Goal: Information Seeking & Learning: Learn about a topic

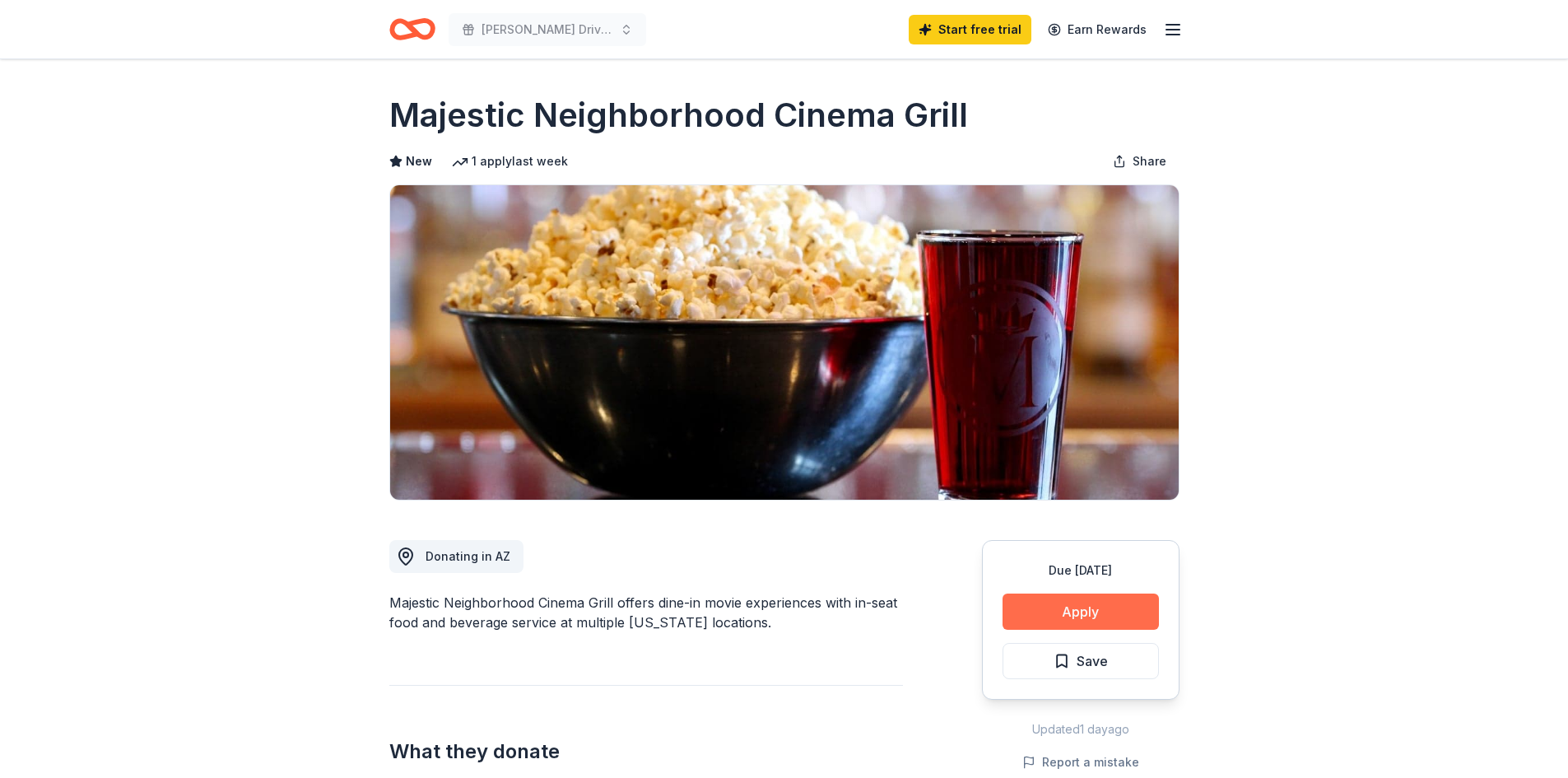
click at [1086, 614] on button "Apply" at bounding box center [1081, 611] width 156 height 37
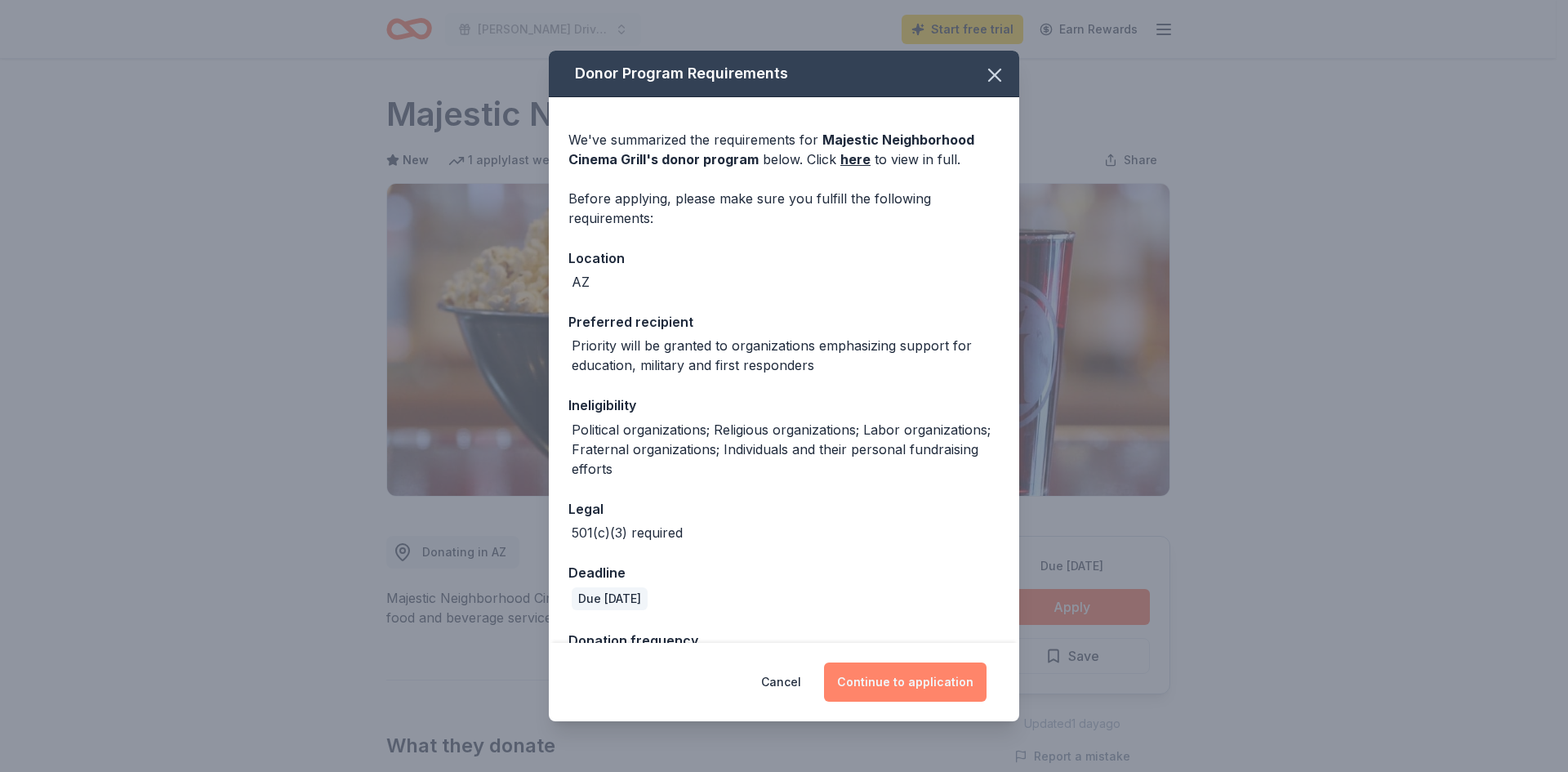
click at [917, 672] on button "Continue to application" at bounding box center [905, 681] width 163 height 39
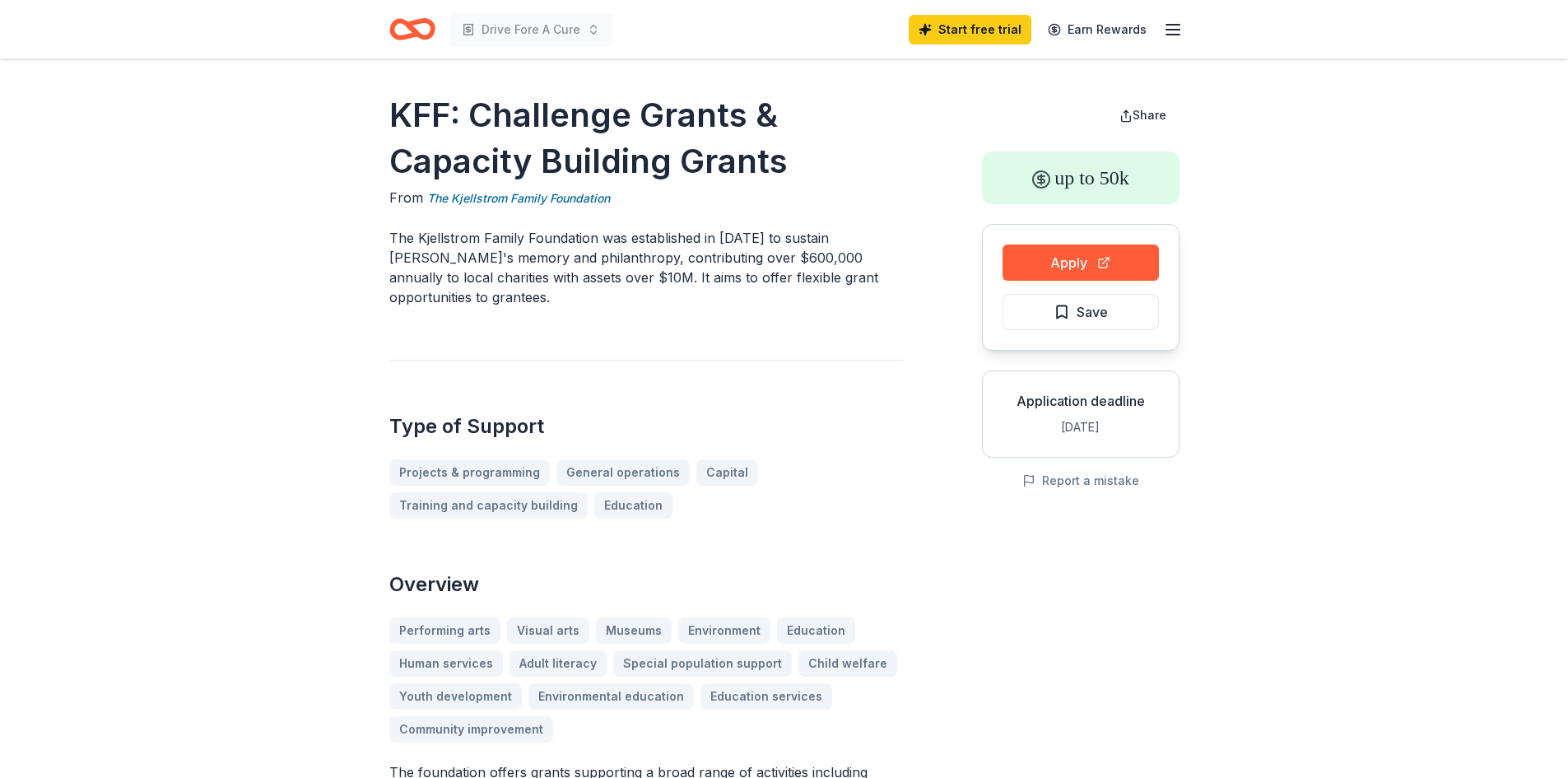
click at [413, 21] on icon "Home" at bounding box center [419, 28] width 25 height 16
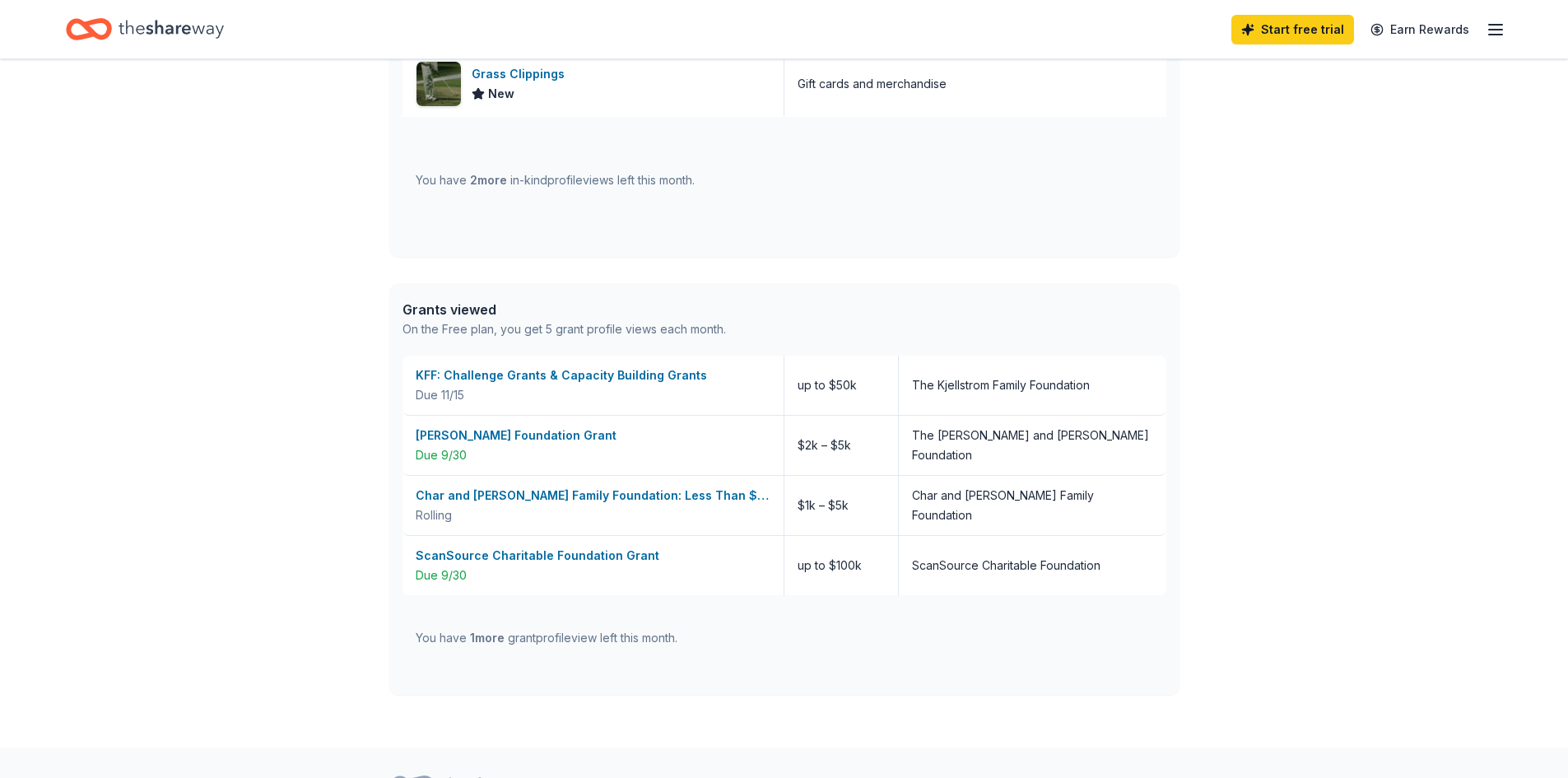
scroll to position [905, 0]
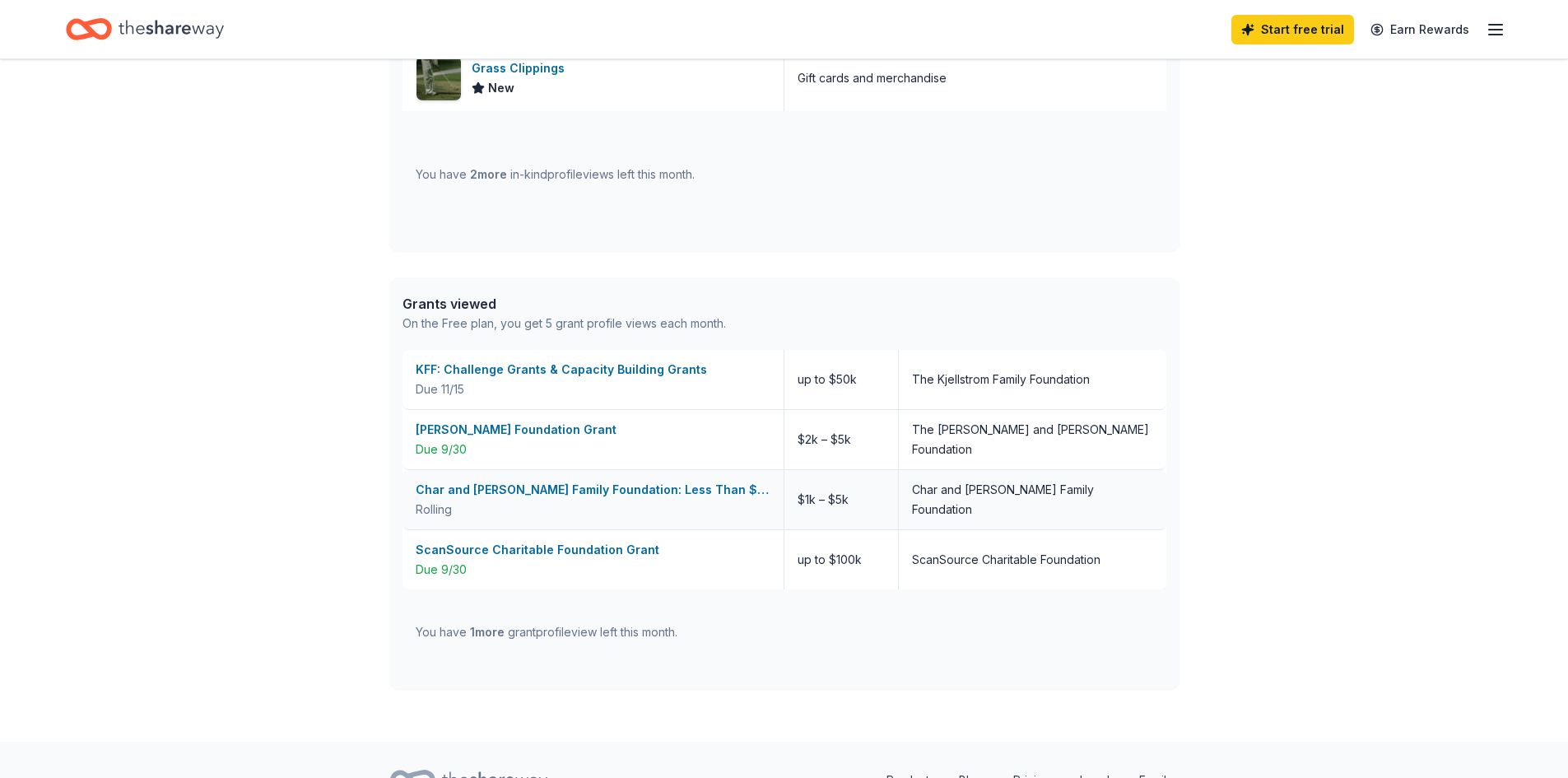
click at [575, 484] on div "Char and Chuck Fowler Family Foundation: Less Than $5,000 Grant" at bounding box center [593, 490] width 355 height 19
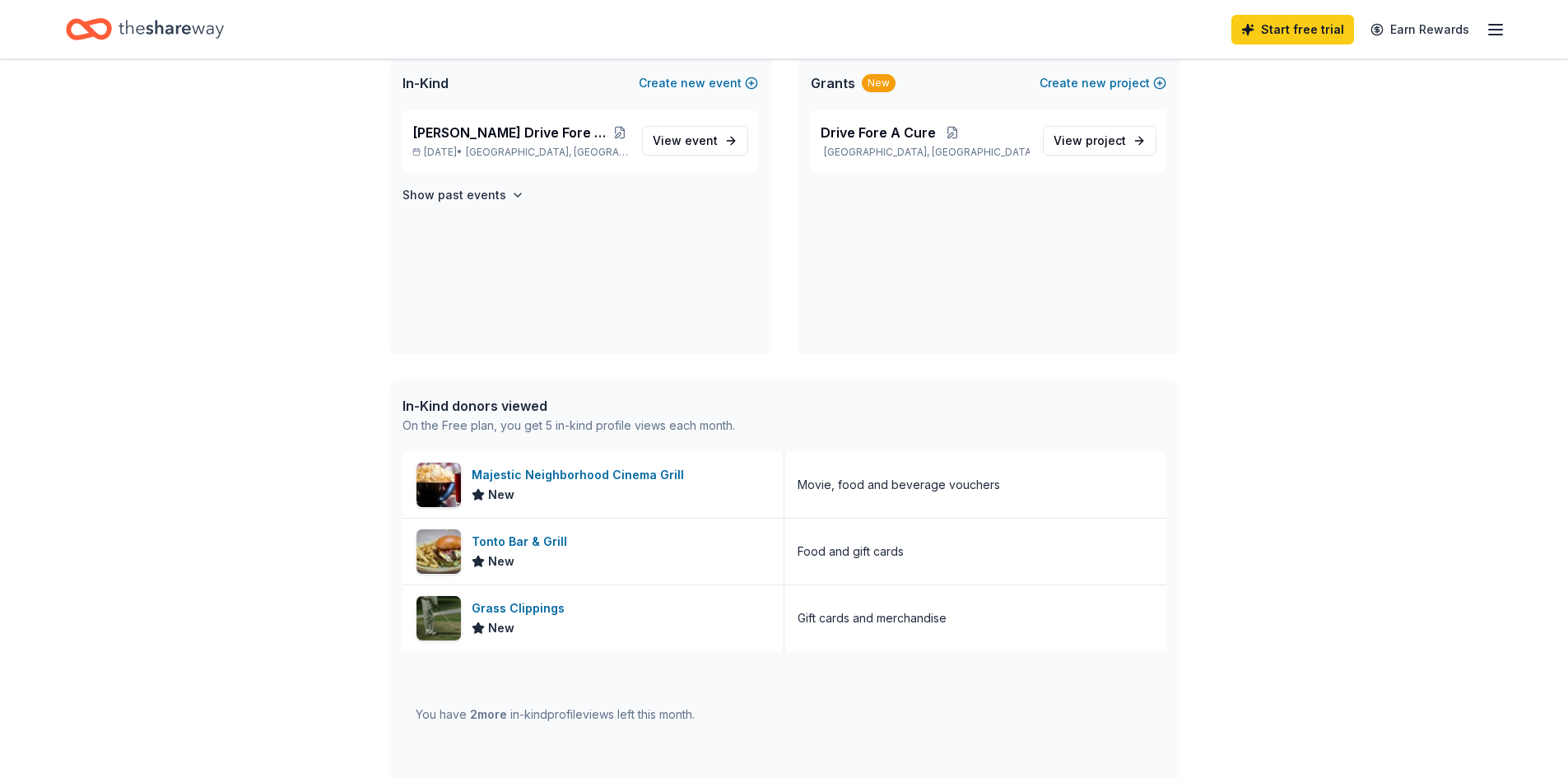
scroll to position [0, 0]
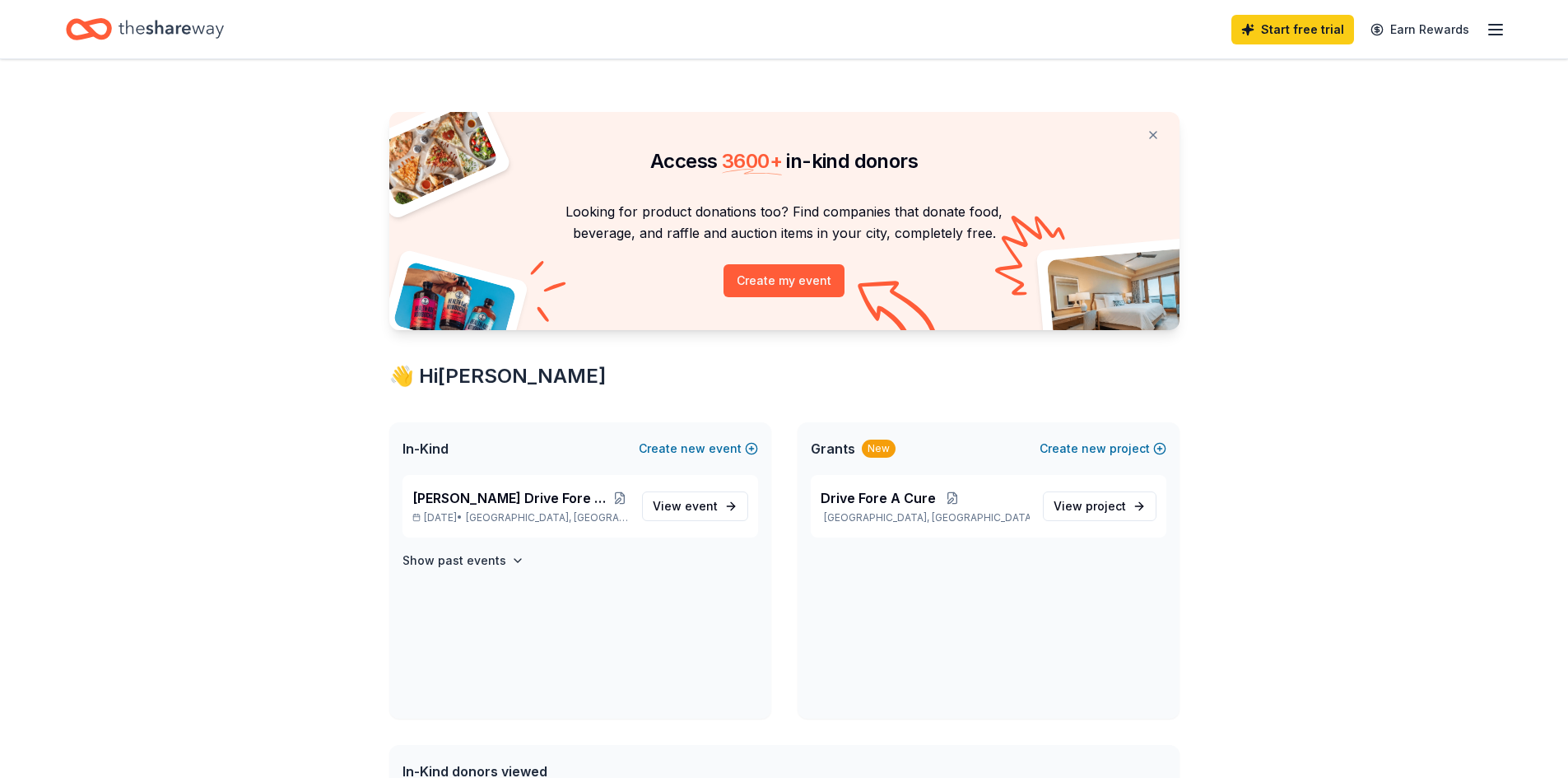
click at [1495, 28] on icon "button" at bounding box center [1496, 29] width 19 height 19
click at [1098, 510] on span "project" at bounding box center [1106, 505] width 41 height 14
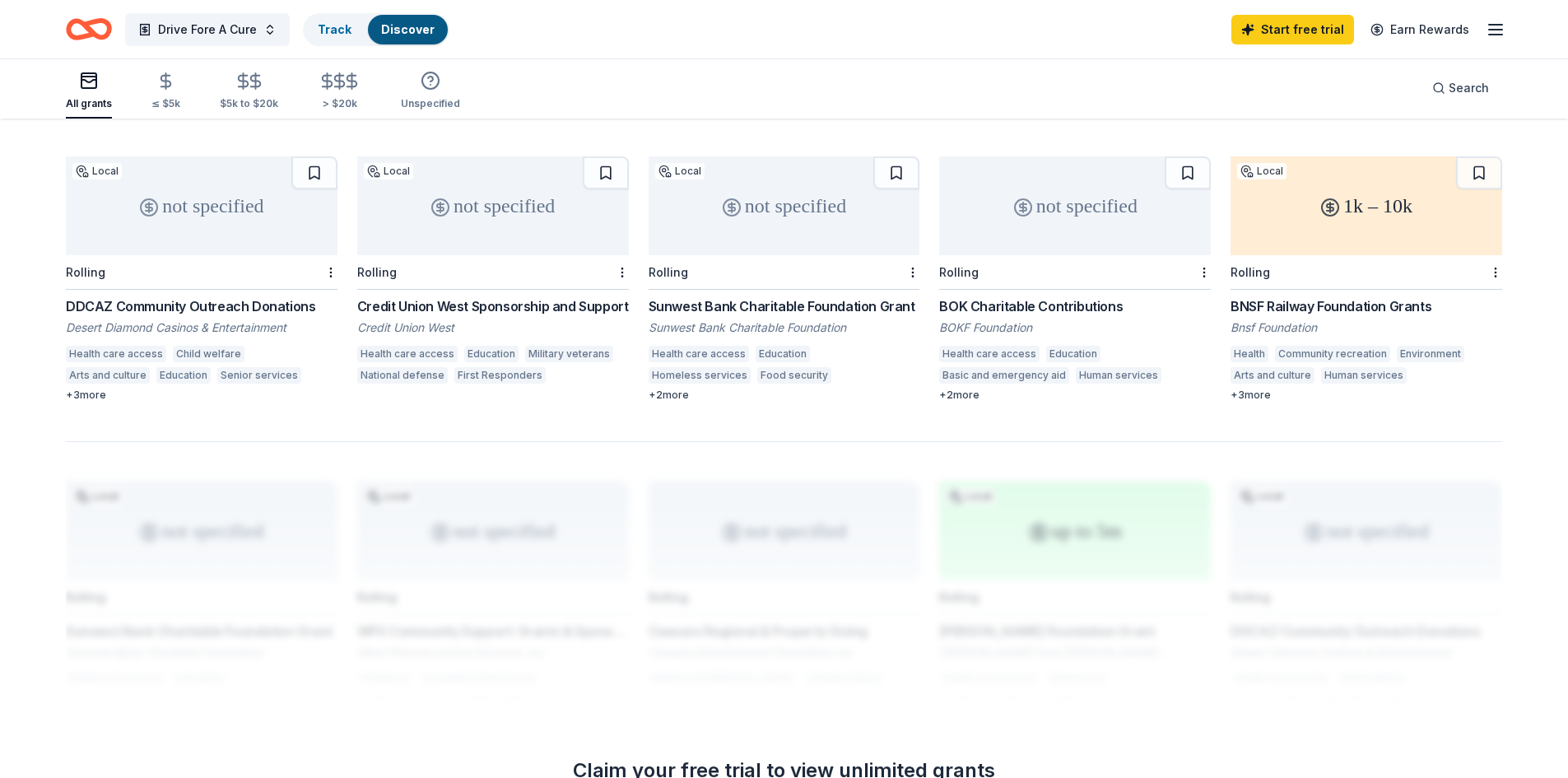
scroll to position [823, 0]
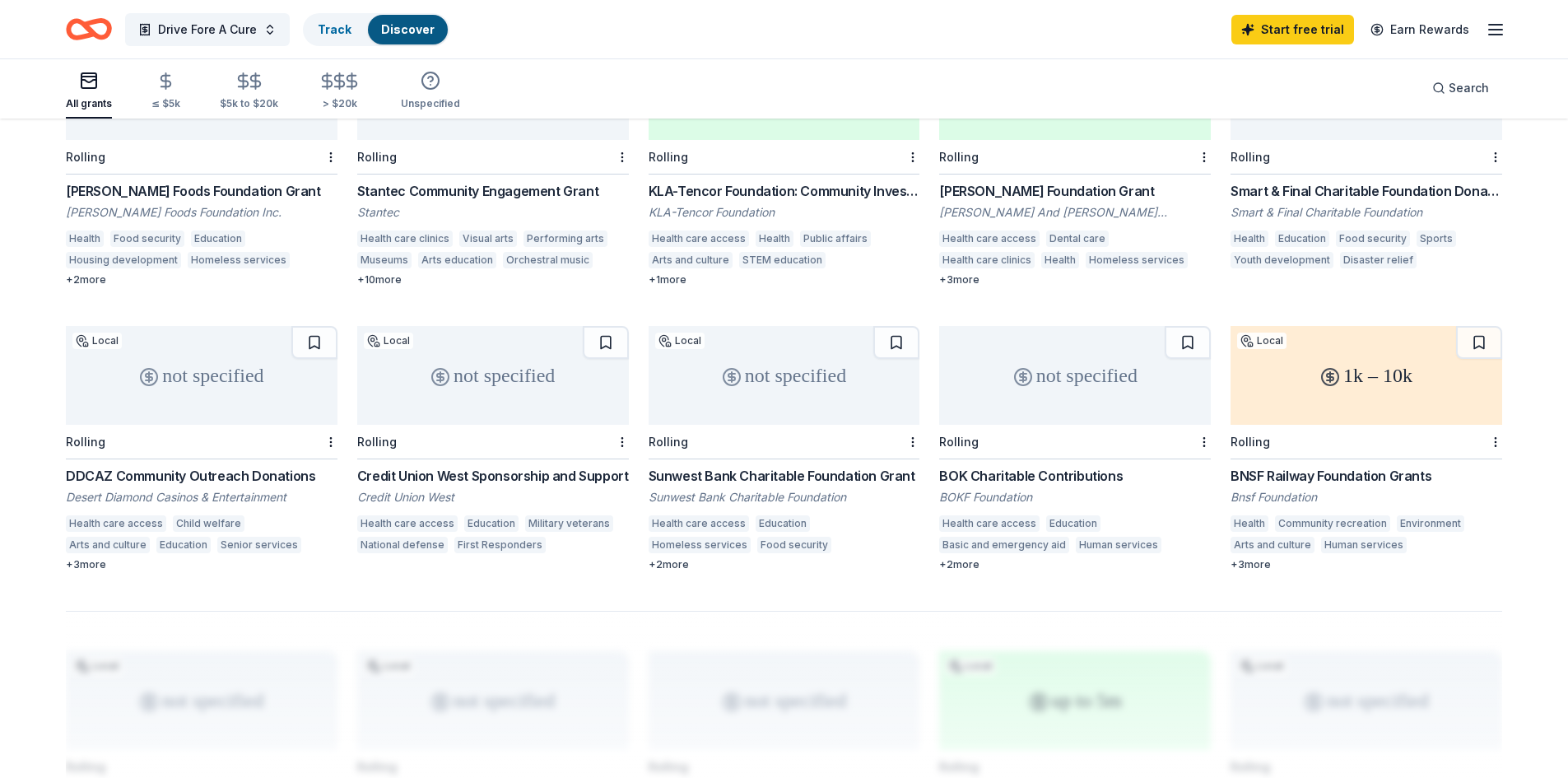
click at [1367, 354] on div "1k – 10k" at bounding box center [1366, 375] width 272 height 98
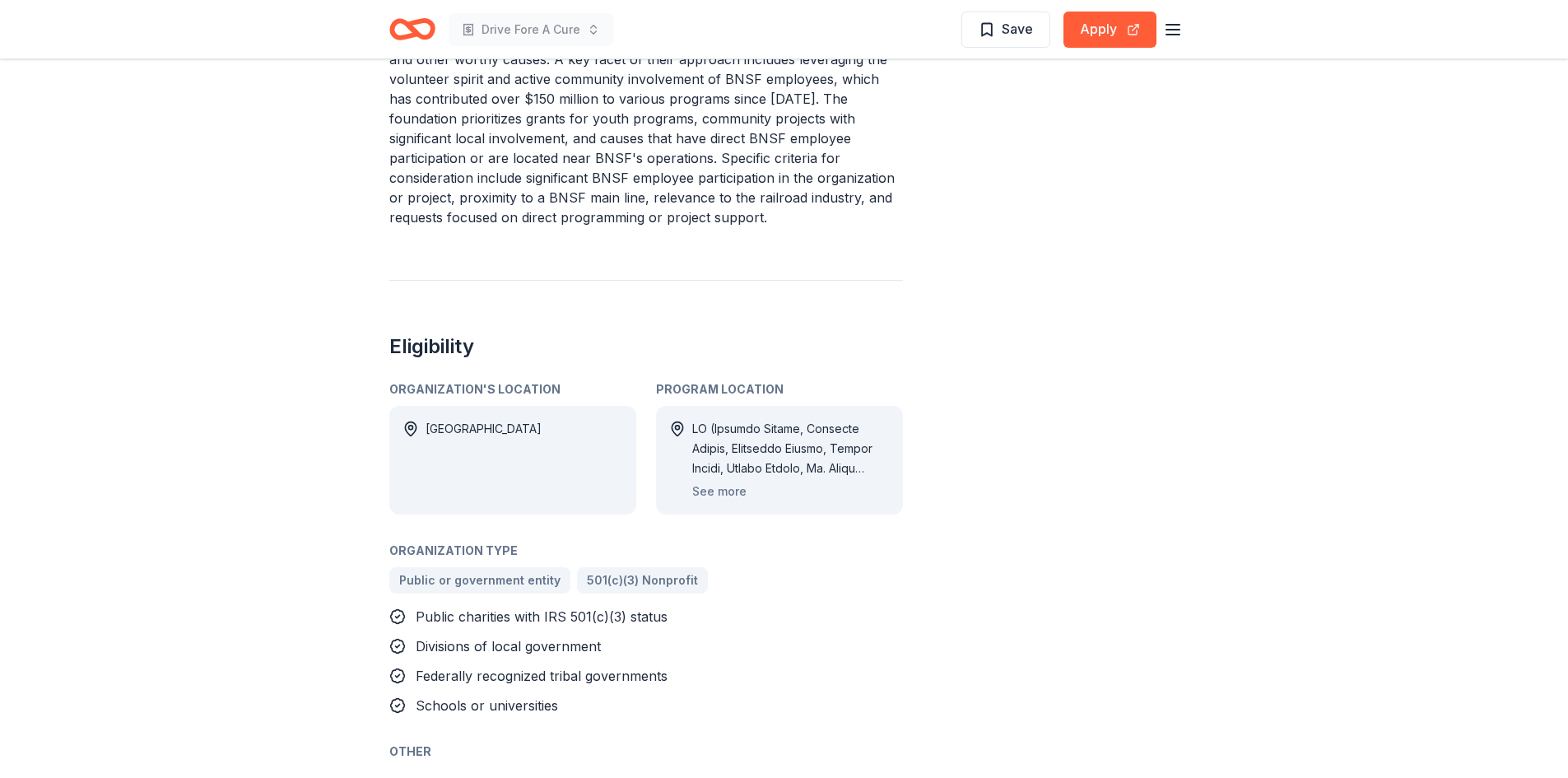
scroll to position [740, 0]
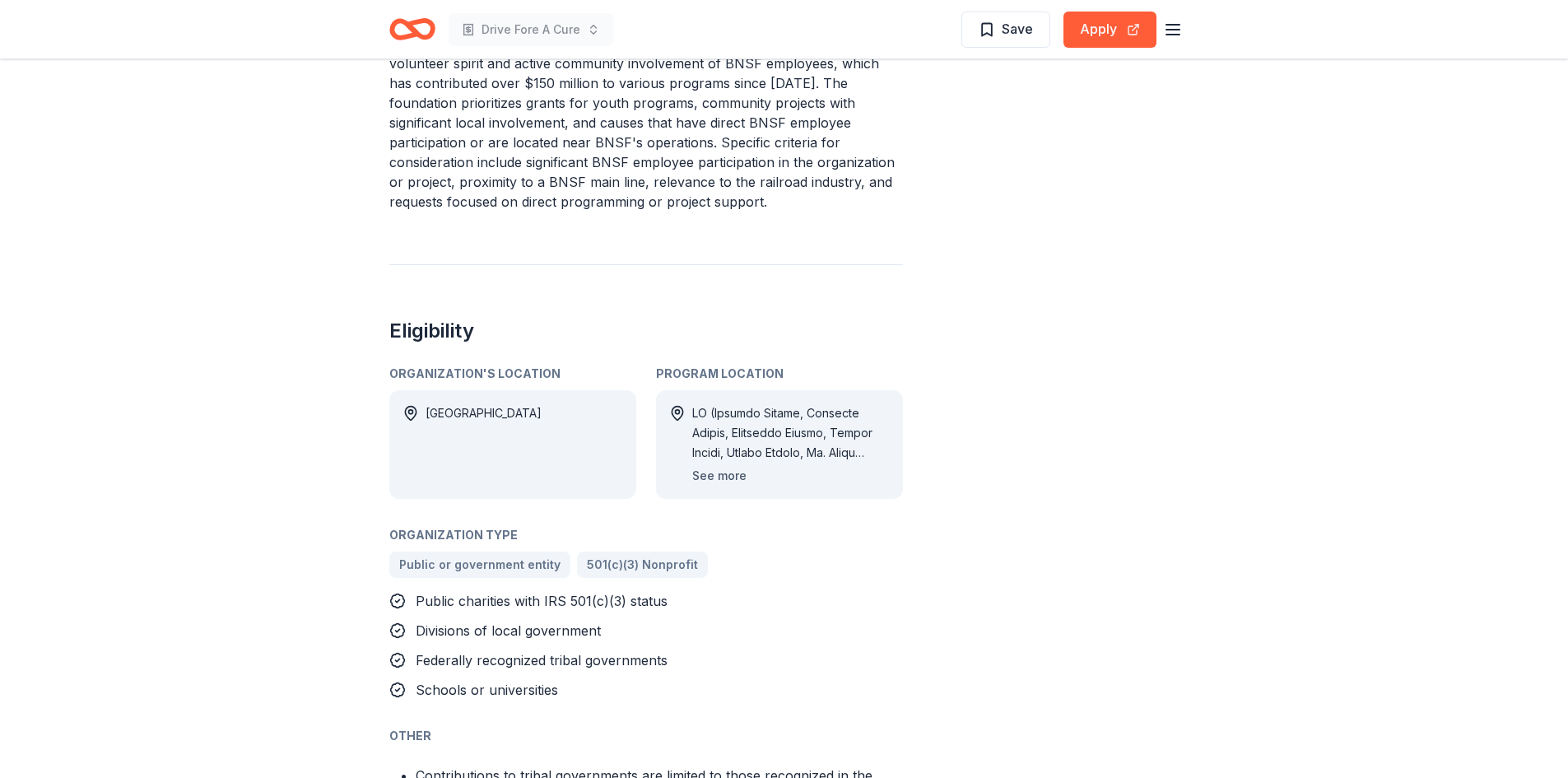
click at [714, 475] on button "See more" at bounding box center [719, 475] width 54 height 19
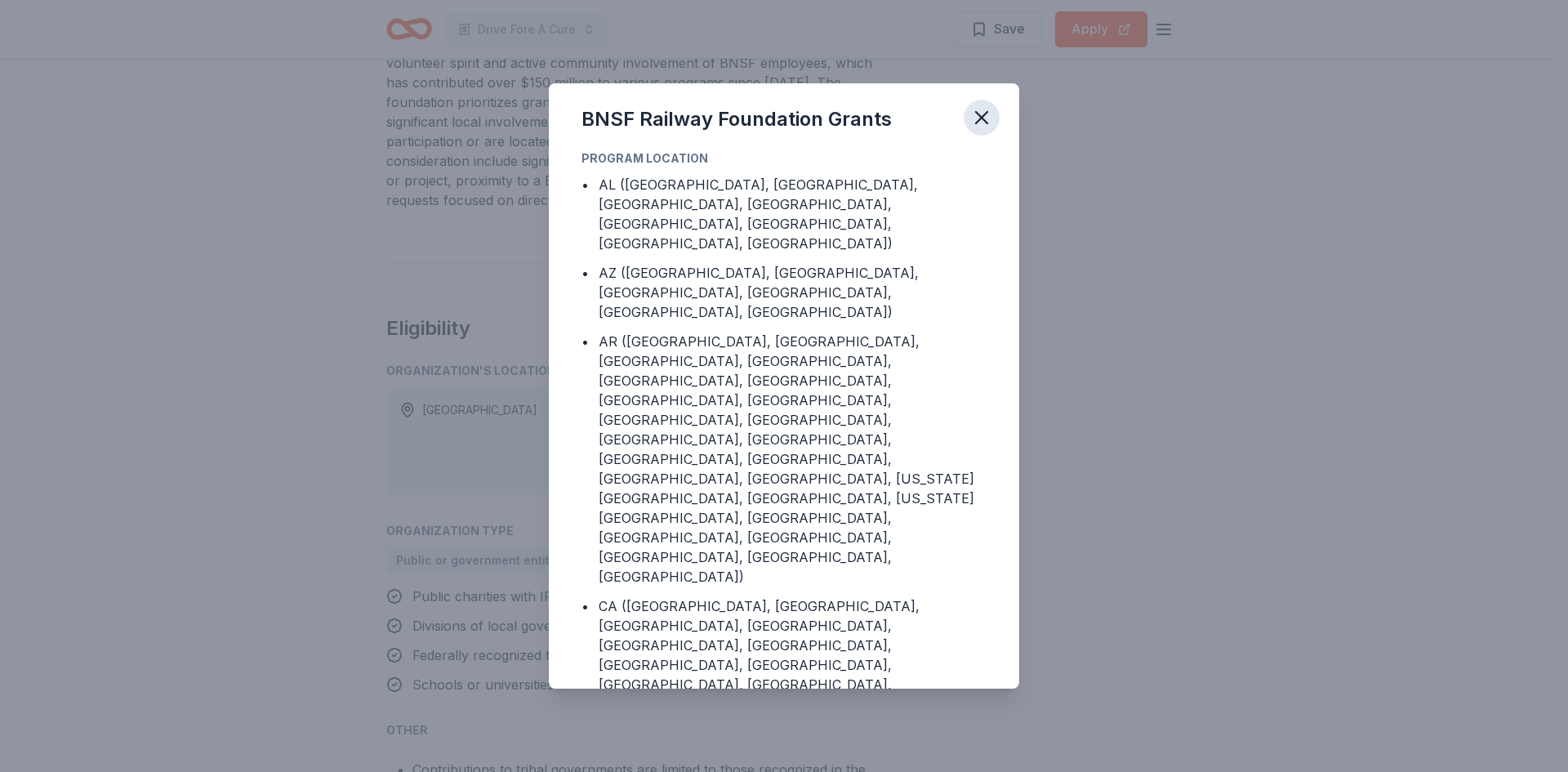
click at [980, 120] on icon "button" at bounding box center [982, 118] width 11 height 11
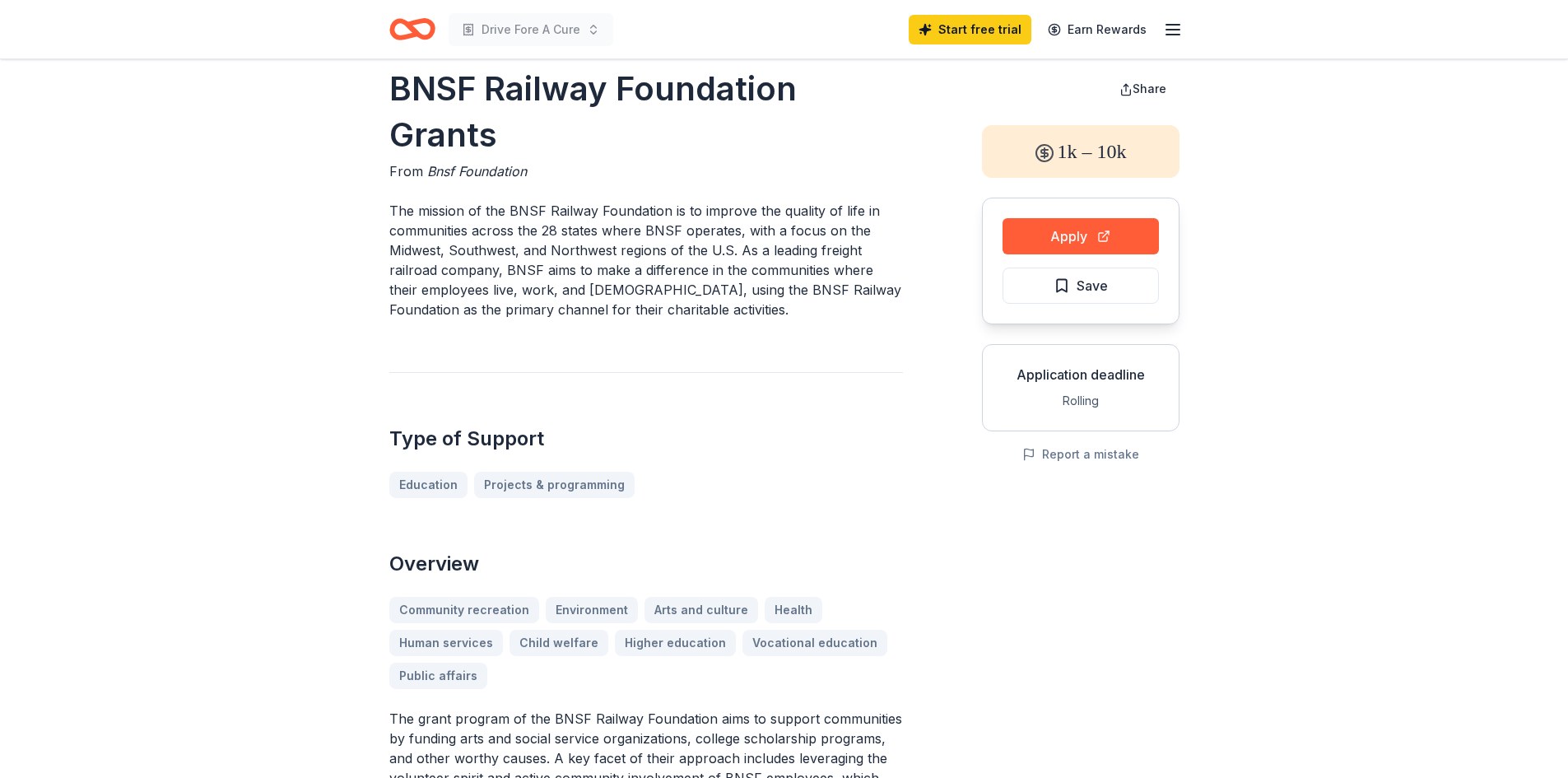
scroll to position [0, 0]
